Goal: Information Seeking & Learning: Check status

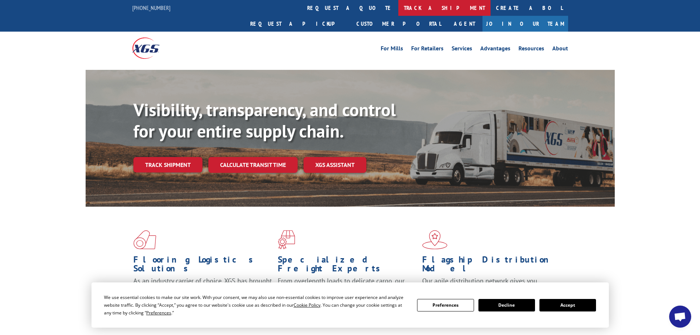
click at [398, 10] on link "track a shipment" at bounding box center [444, 8] width 92 height 16
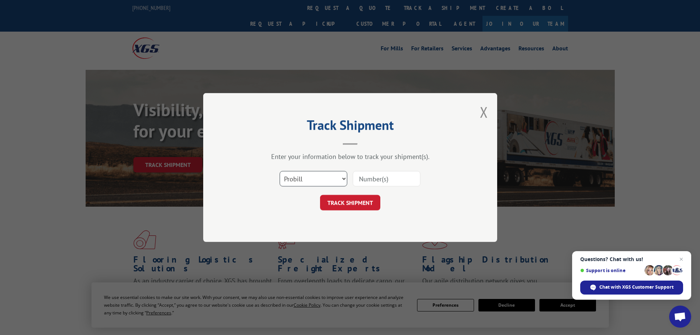
click at [327, 175] on select "Select category... Probill BOL PO" at bounding box center [314, 178] width 68 height 15
select select "po"
click at [280, 171] on select "Select category... Probill BOL PO" at bounding box center [314, 178] width 68 height 15
click at [374, 183] on input at bounding box center [387, 178] width 68 height 15
paste input "71536411"
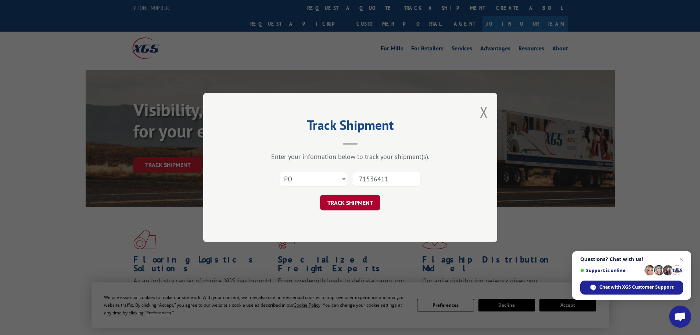
type input "71536411"
click at [359, 207] on button "TRACK SHIPMENT" at bounding box center [350, 202] width 60 height 15
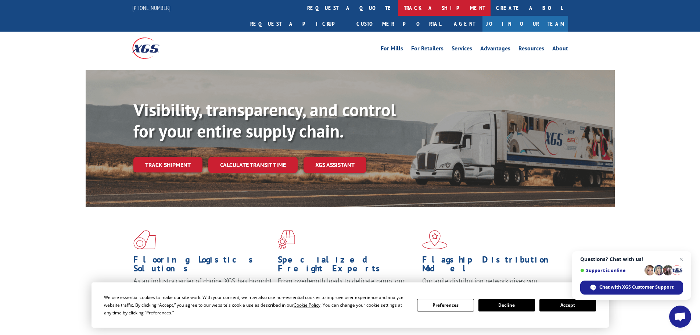
click at [398, 3] on link "track a shipment" at bounding box center [444, 8] width 92 height 16
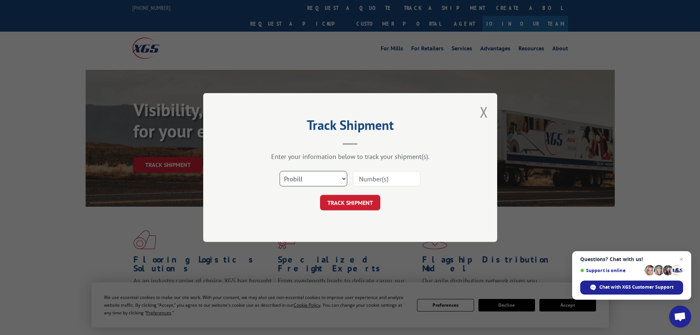
click at [320, 176] on select "Select category... Probill BOL PO" at bounding box center [314, 178] width 68 height 15
select select "po"
click at [280, 171] on select "Select category... Probill BOL PO" at bounding box center [314, 178] width 68 height 15
click at [379, 179] on input at bounding box center [387, 178] width 68 height 15
paste input "71536370"
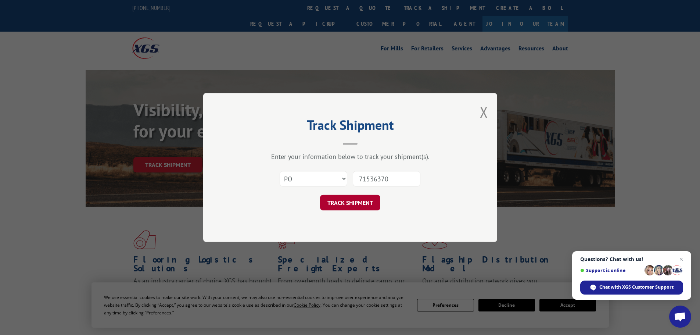
type input "71536370"
click at [338, 204] on button "TRACK SHIPMENT" at bounding box center [350, 202] width 60 height 15
